Goal: Register for event/course

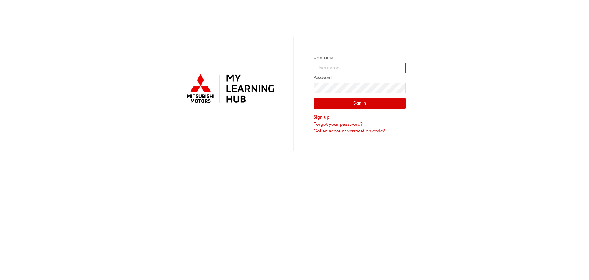
type input "[PERSON_NAME][EMAIL_ADDRESS][DOMAIN_NAME]"
click at [348, 102] on button "Sign In" at bounding box center [360, 104] width 92 height 12
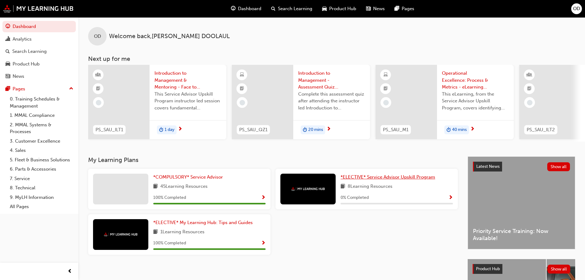
click at [391, 180] on span "*ELECTIVE* Service Advisor Upskill Program" at bounding box center [387, 177] width 95 height 6
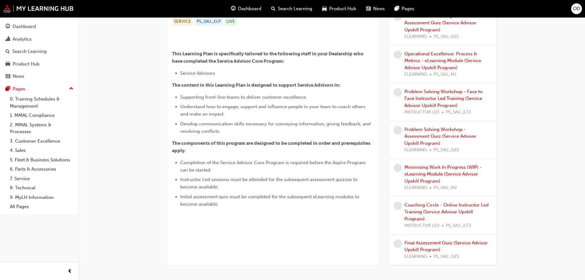
scroll to position [77, 0]
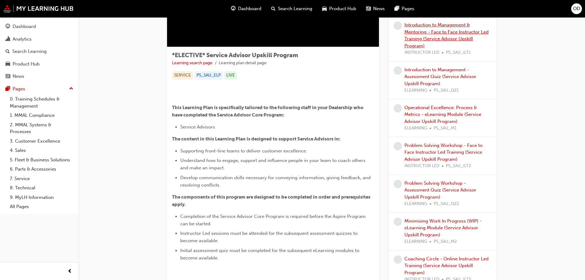
click at [428, 49] on link "Introduction to Management & Mentoring - Face to Face Instructor Led Training (…" at bounding box center [446, 35] width 84 height 26
